Goal: Information Seeking & Learning: Learn about a topic

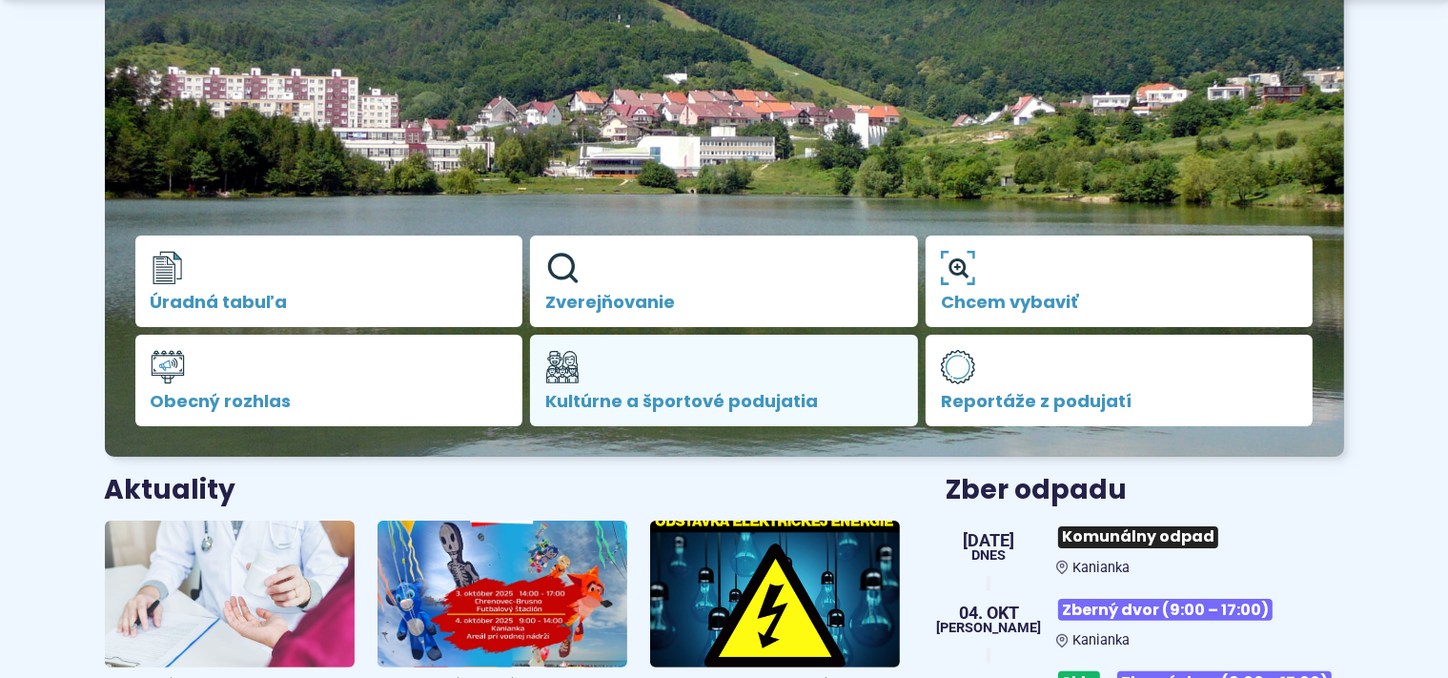
scroll to position [603, 0]
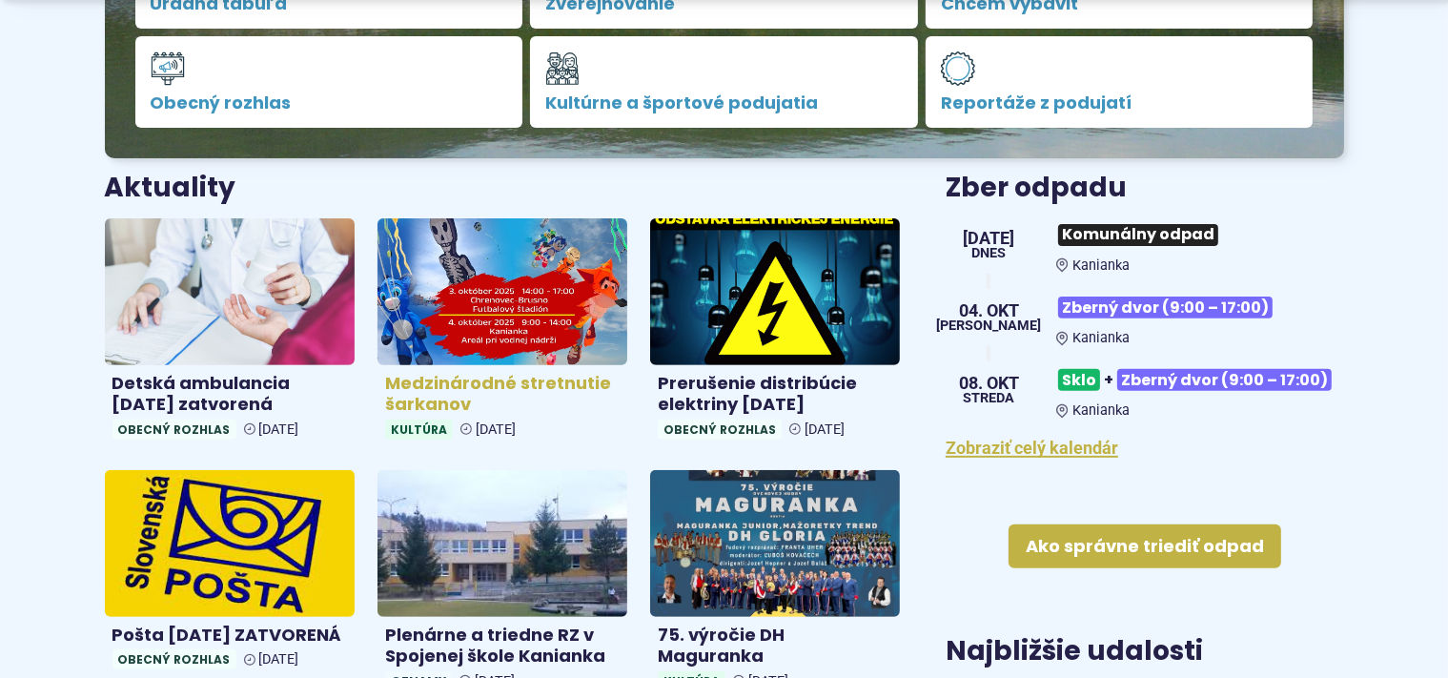
click at [502, 384] on h4 "Medzinárodné stretnutie šarkanov" at bounding box center [502, 394] width 234 height 43
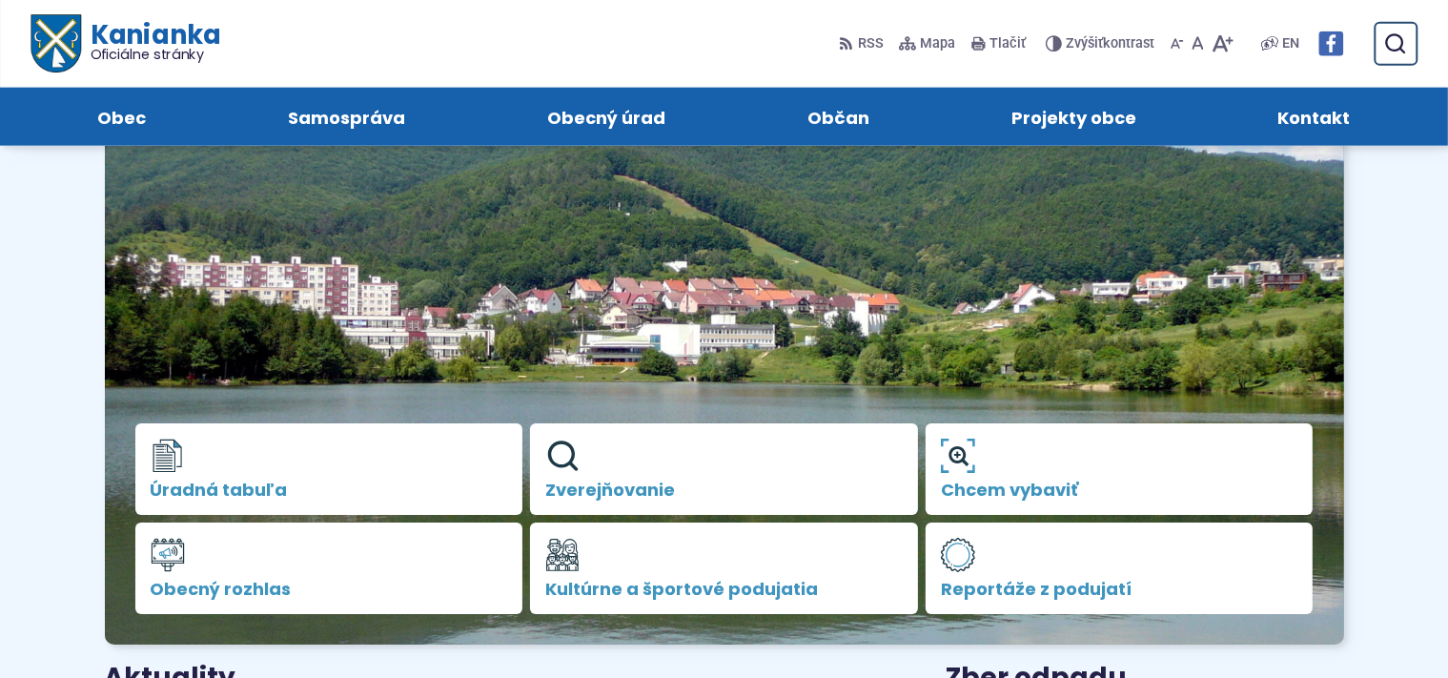
scroll to position [0, 0]
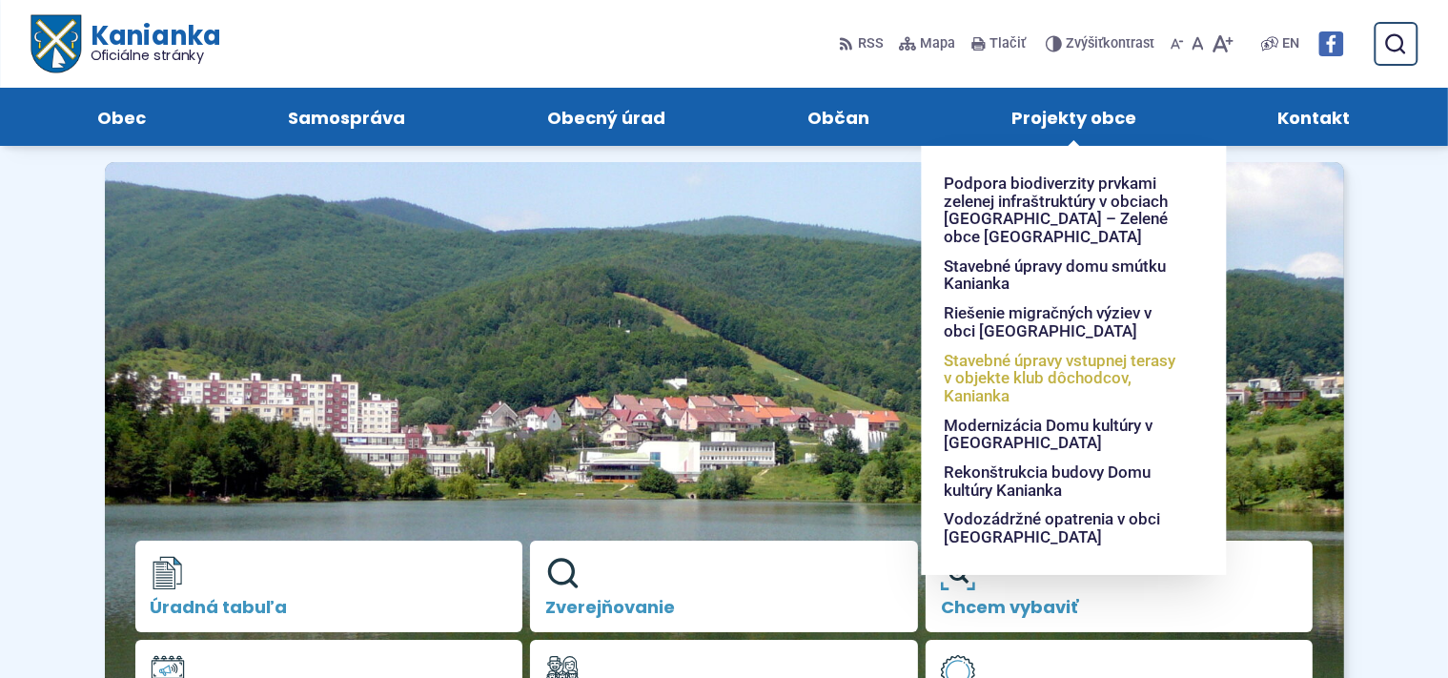
click at [1068, 363] on span "Stavebné úpravy vstupnej terasy v objekte klub dôchodcov, Kanianka" at bounding box center [1062, 378] width 236 height 65
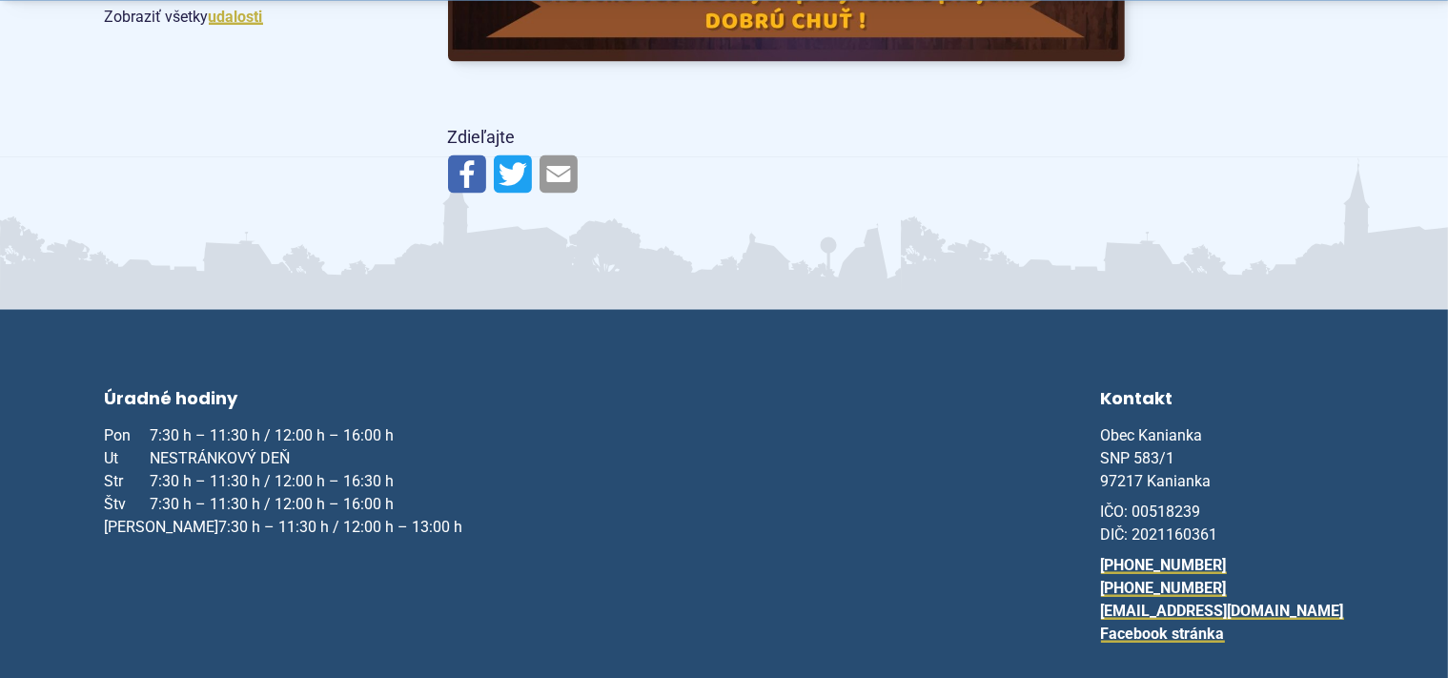
scroll to position [3422, 0]
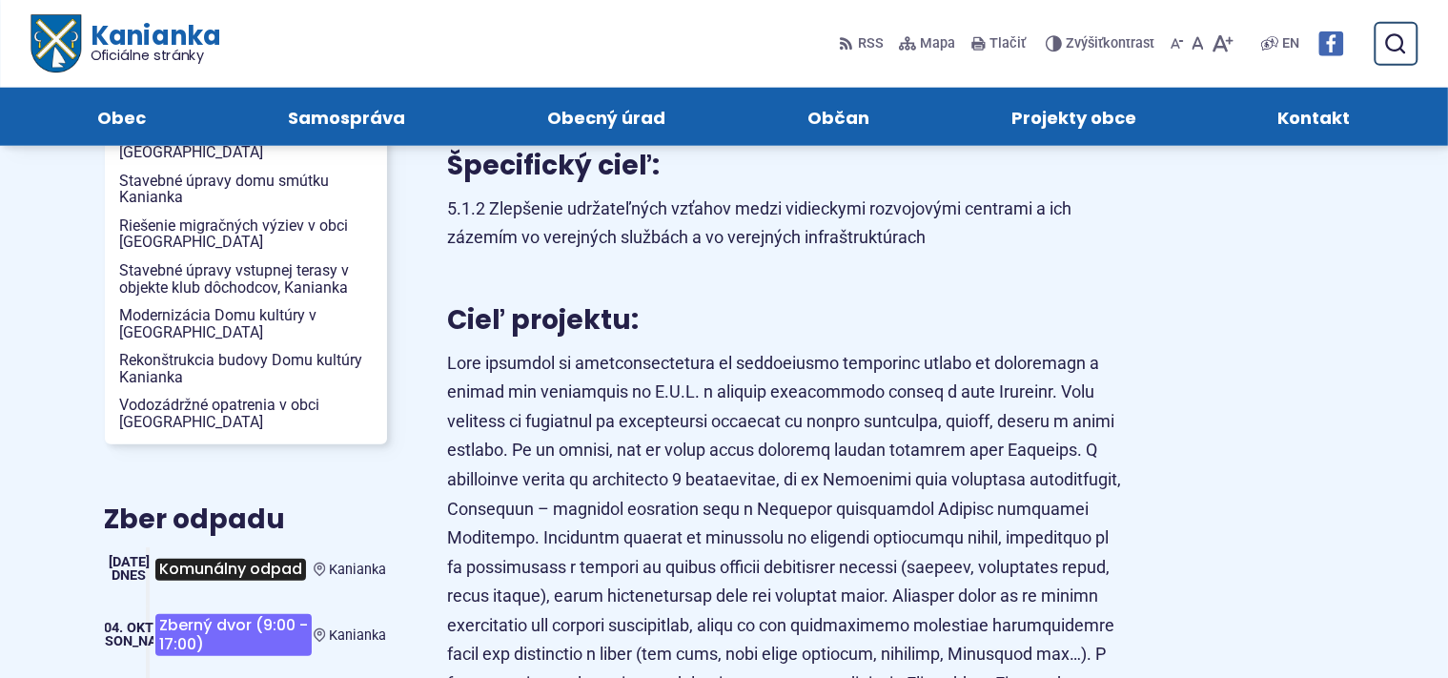
scroll to position [201, 0]
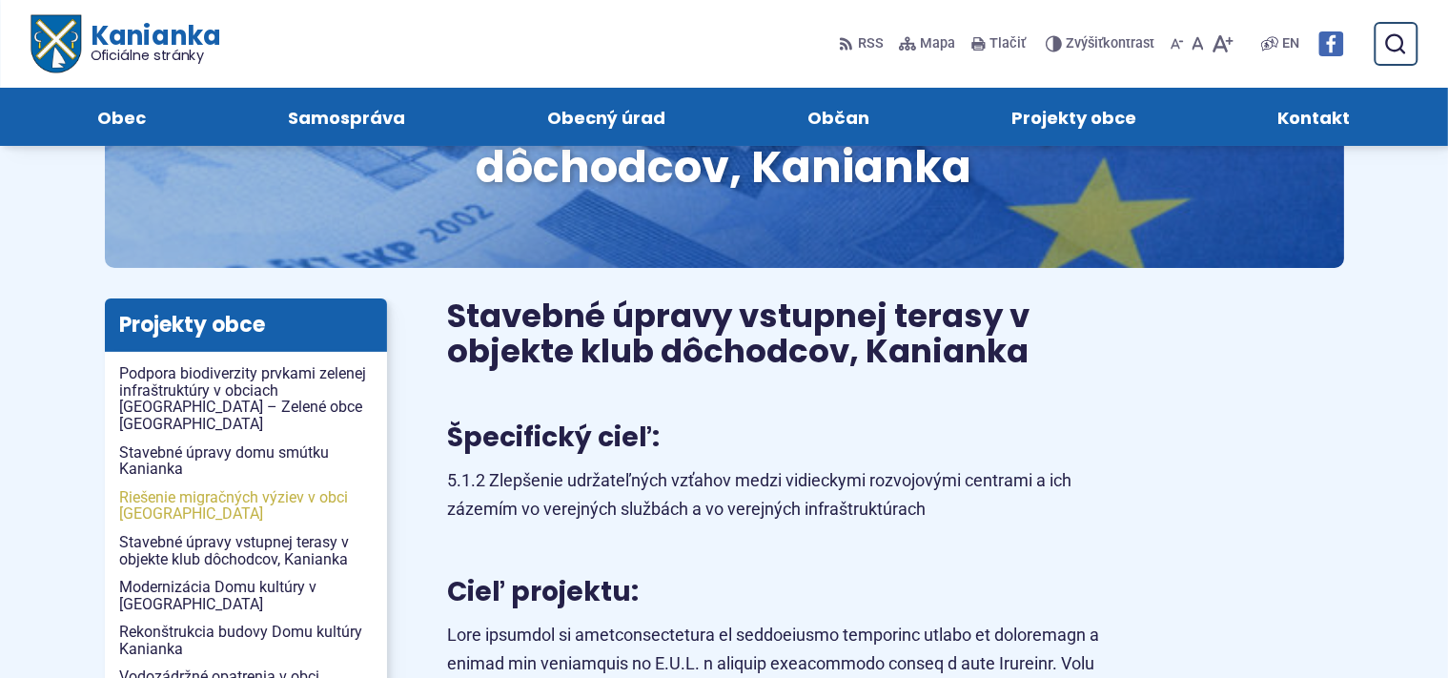
click at [271, 483] on span "Riešenie migračných výziev v obci [GEOGRAPHIC_DATA]" at bounding box center [246, 505] width 252 height 45
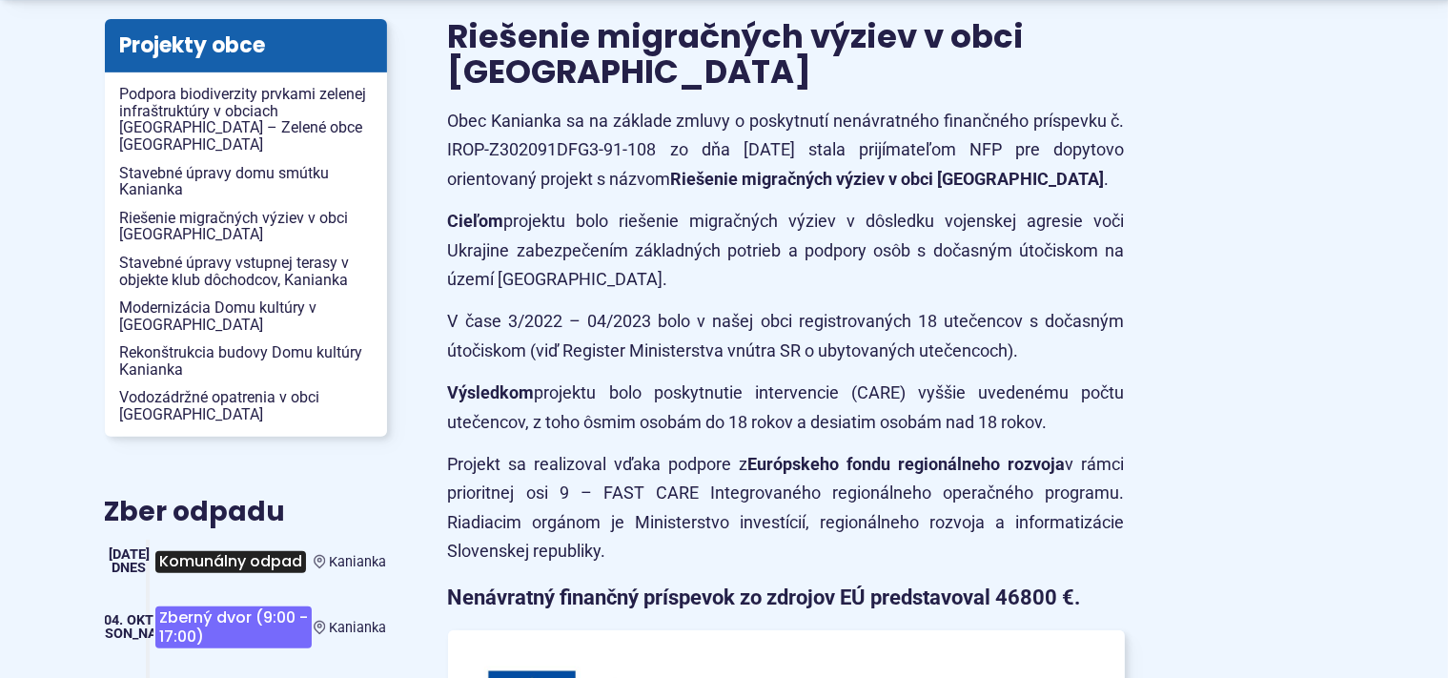
scroll to position [503, 0]
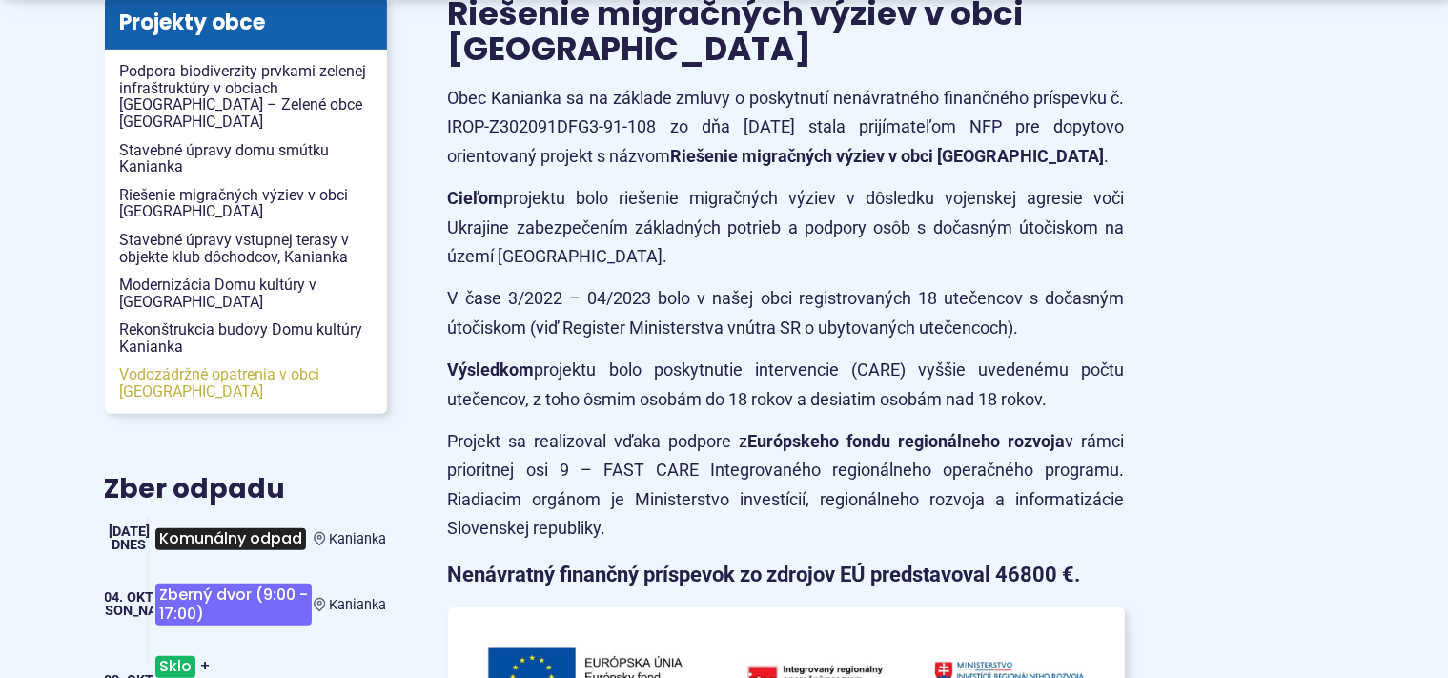
click at [229, 360] on span "Vodozádržné opatrenia v obci [GEOGRAPHIC_DATA]" at bounding box center [246, 382] width 252 height 45
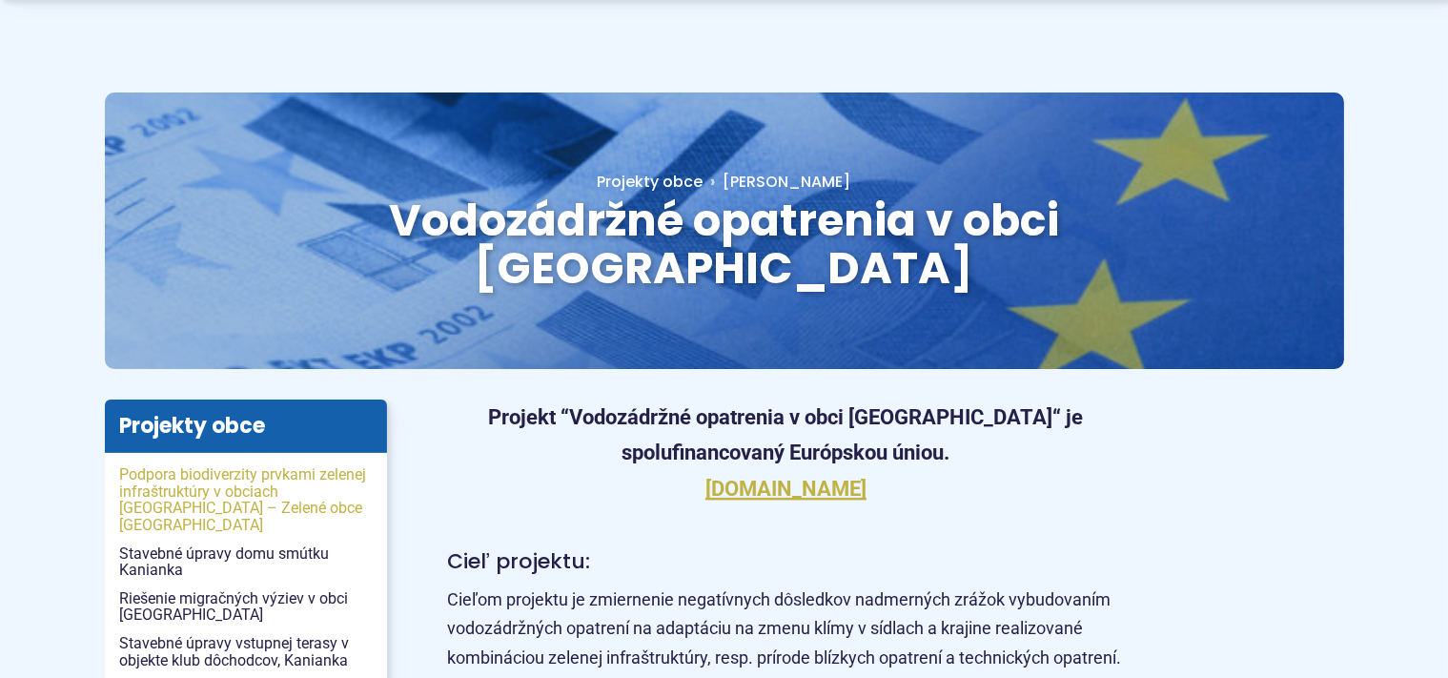
scroll to position [201, 0]
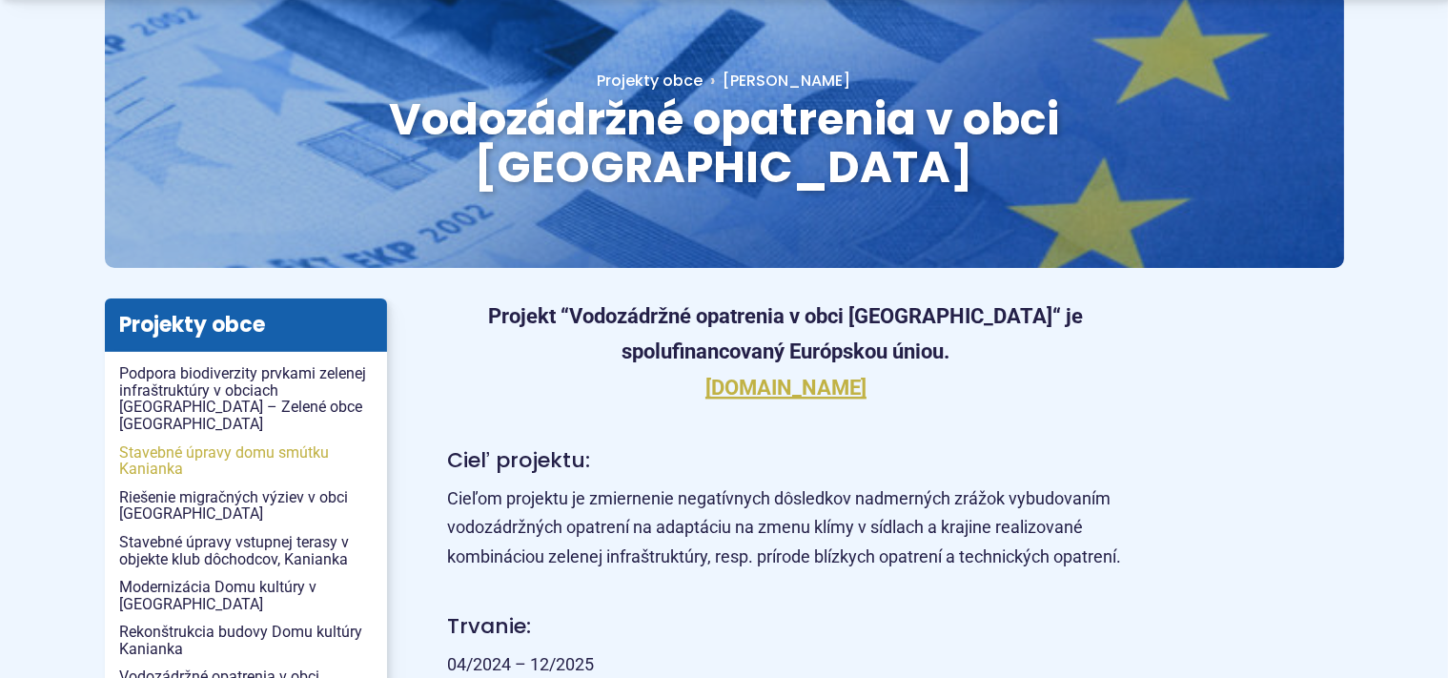
click at [280, 438] on span "Stavebné úpravy domu smútku Kanianka" at bounding box center [246, 460] width 252 height 45
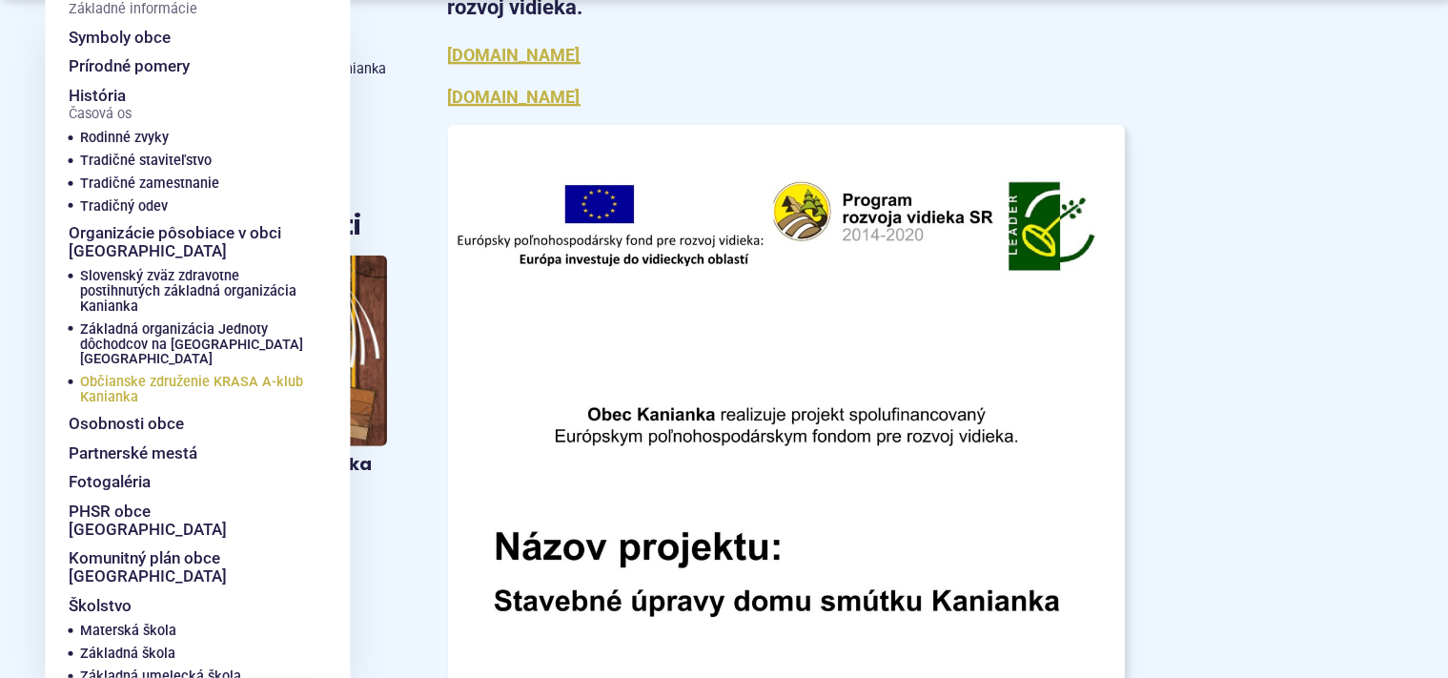
scroll to position [1107, 0]
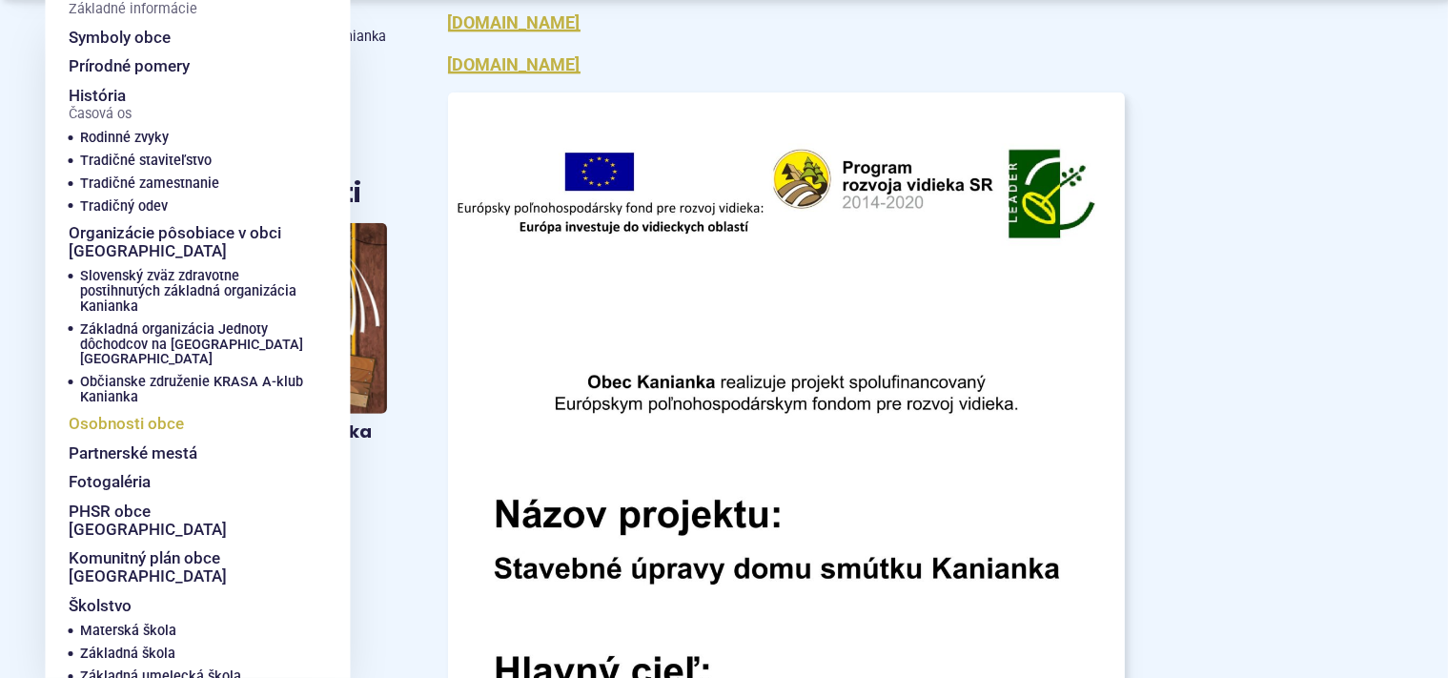
click at [124, 409] on span "Osobnosti obce" at bounding box center [126, 424] width 115 height 30
